Goal: Information Seeking & Learning: Find specific fact

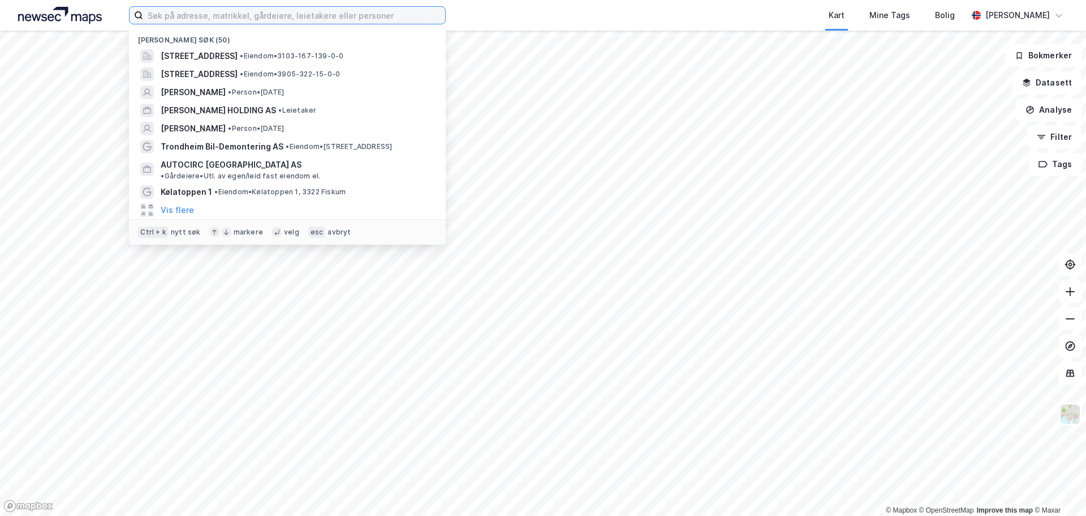
click at [315, 18] on input at bounding box center [294, 15] width 302 height 17
paste input "[PERSON_NAME] AS"
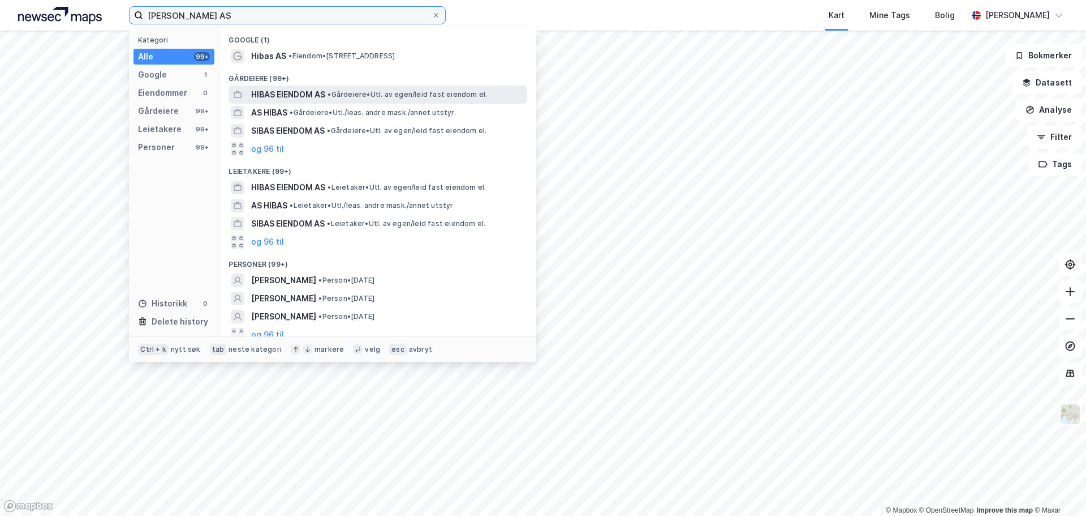
type input "[PERSON_NAME] AS"
click at [275, 93] on span "HIBAS EIENDOM AS" at bounding box center [288, 95] width 74 height 14
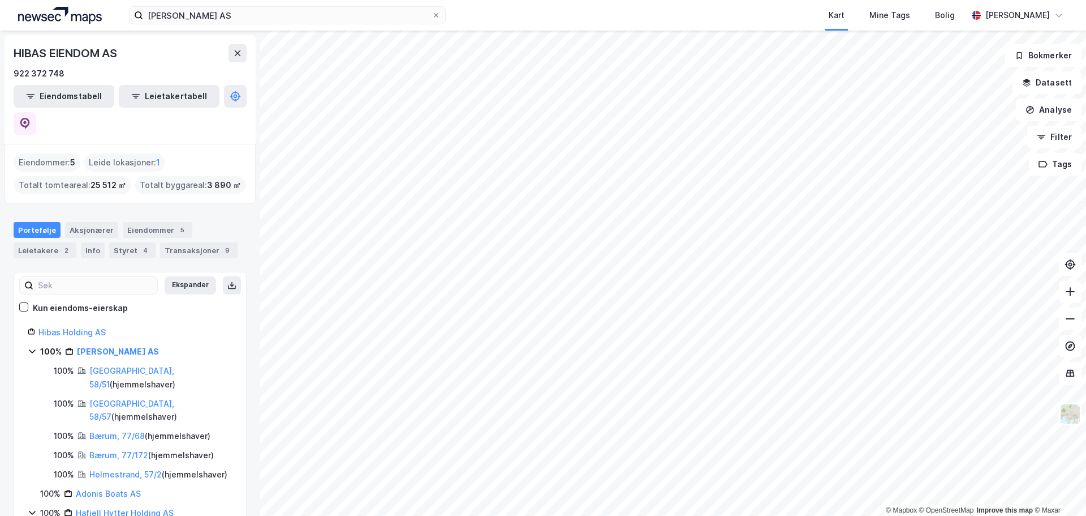
click at [54, 153] on div "Eiendommer : 5" at bounding box center [47, 162] width 66 height 18
click at [601, 515] on html "Hibas Eiendom AS Kart Mine Tags Bolig [PERSON_NAME] © Mapbox © OpenStreetMap Im…" at bounding box center [543, 258] width 1086 height 516
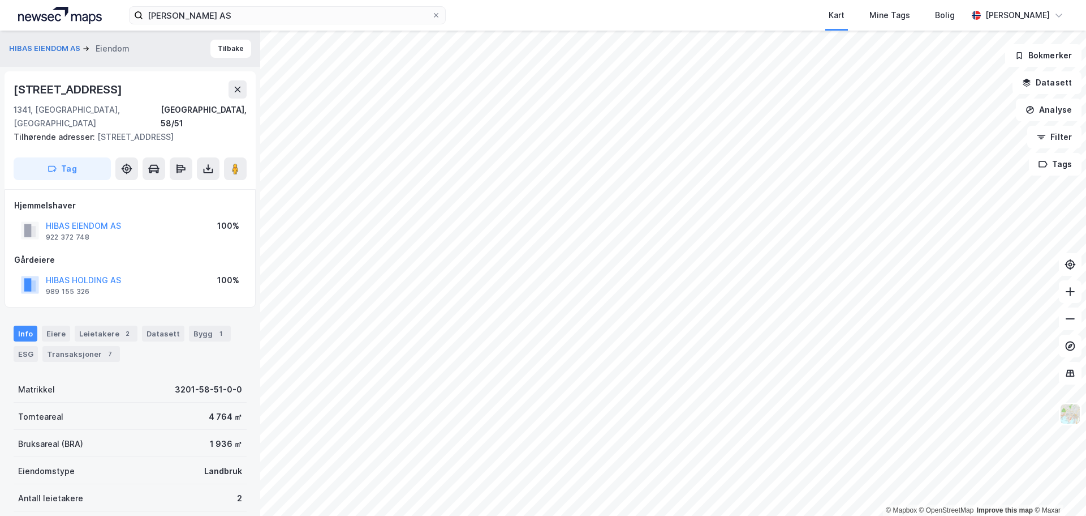
drag, startPoint x: 115, startPoint y: 85, endPoint x: 8, endPoint y: 92, distance: 107.2
click at [8, 92] on div "[STREET_ADDRESS] 1341, [STREET_ADDRESS] adresser: [STREET_ADDRESS] Tag" at bounding box center [130, 130] width 251 height 118
copy div "[STREET_ADDRESS]"
